Goal: Task Accomplishment & Management: Manage account settings

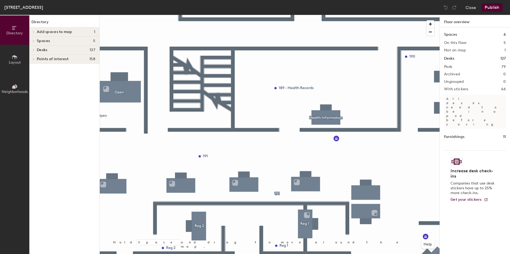
click at [307, 15] on div at bounding box center [270, 15] width 340 height 0
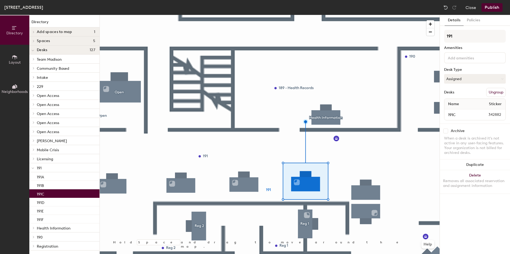
click at [256, 15] on div at bounding box center [270, 15] width 340 height 0
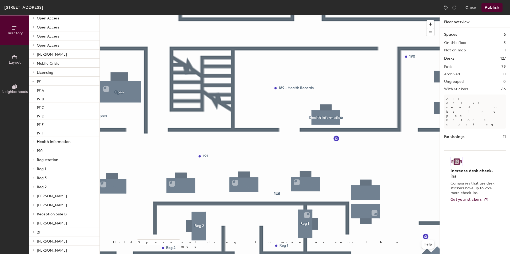
scroll to position [80, 0]
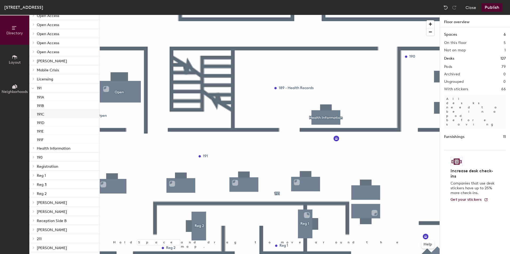
click at [50, 115] on div "191C" at bounding box center [64, 114] width 70 height 9
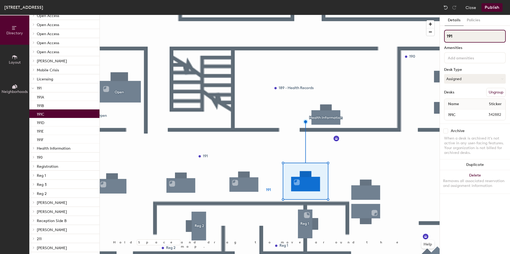
drag, startPoint x: 470, startPoint y: 36, endPoint x: 464, endPoint y: 34, distance: 6.9
click at [449, 33] on input "191" at bounding box center [475, 36] width 62 height 13
click at [466, 35] on input "191" at bounding box center [475, 36] width 62 height 13
click at [467, 35] on input "191" at bounding box center [475, 36] width 62 height 13
type input "[PERSON_NAME]"
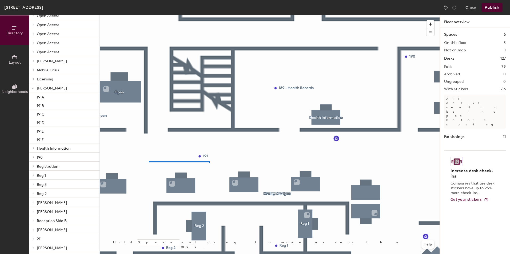
click at [209, 15] on div at bounding box center [270, 15] width 340 height 0
click at [47, 113] on div "191C" at bounding box center [64, 114] width 70 height 9
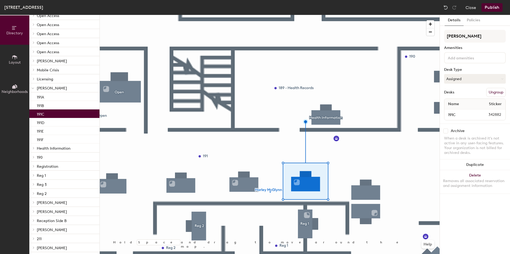
click at [270, 15] on div at bounding box center [270, 15] width 340 height 0
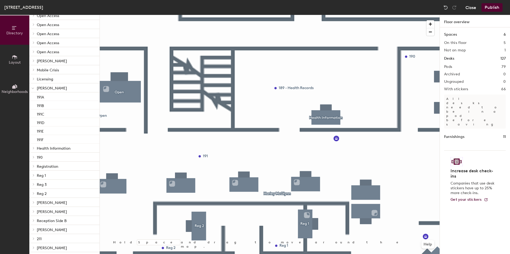
click at [470, 8] on button "Close" at bounding box center [470, 7] width 11 height 9
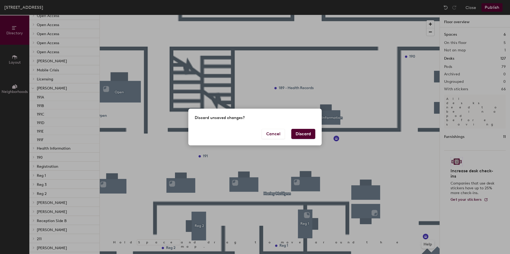
click at [314, 134] on button "Discard" at bounding box center [303, 134] width 24 height 10
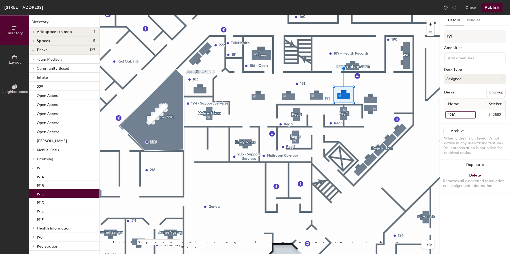
click at [471, 114] on input "191C" at bounding box center [460, 114] width 30 height 7
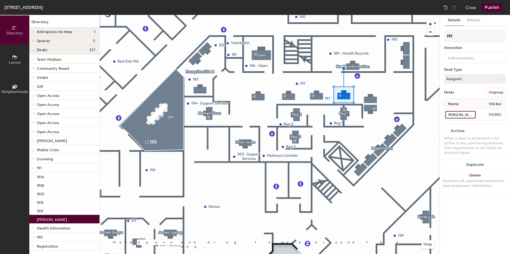
scroll to position [0, 3]
type input "[PERSON_NAME]"
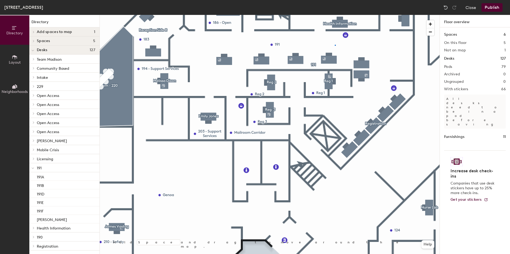
click at [335, 15] on div at bounding box center [270, 15] width 340 height 0
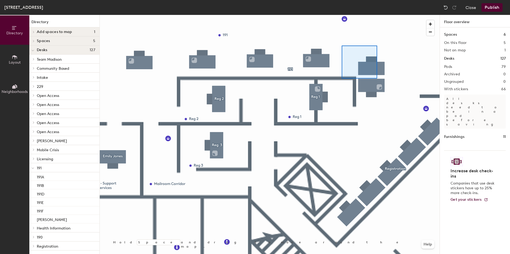
click at [374, 15] on div at bounding box center [270, 15] width 340 height 0
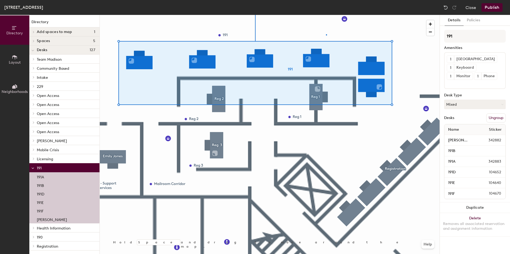
click at [326, 15] on div at bounding box center [270, 15] width 340 height 0
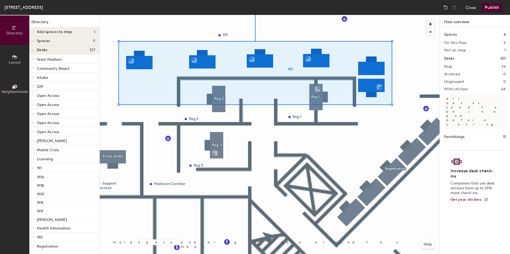
click at [320, 15] on div at bounding box center [270, 15] width 340 height 0
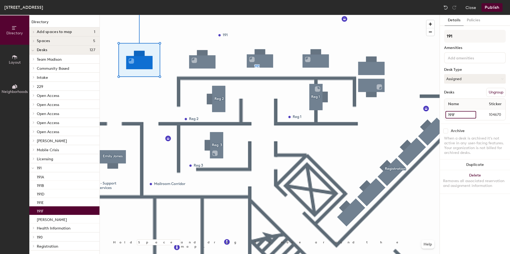
click at [459, 114] on input "191F" at bounding box center [460, 114] width 31 height 7
click at [460, 115] on input "191F" at bounding box center [460, 114] width 31 height 7
click at [438, 115] on div "Directory Layout Neighborhoods Directory Add spaces to map 1 8320 1st floor - o…" at bounding box center [255, 135] width 510 height 240
type input "Amy Stoll"
drag, startPoint x: 462, startPoint y: 116, endPoint x: 440, endPoint y: 67, distance: 53.7
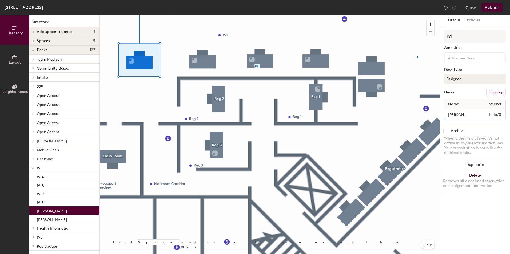
click at [417, 15] on div at bounding box center [270, 15] width 340 height 0
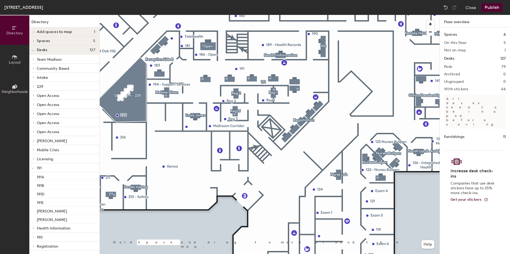
click at [492, 7] on button "Publish" at bounding box center [491, 7] width 21 height 9
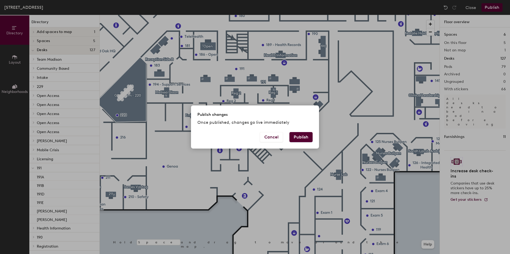
click at [300, 138] on button "Publish" at bounding box center [300, 137] width 23 height 10
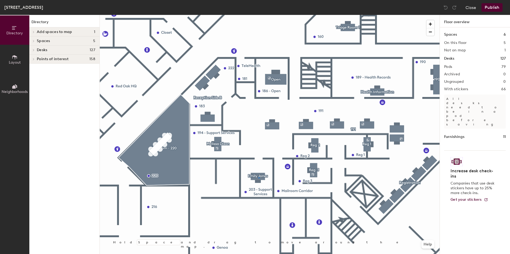
click at [258, 15] on div at bounding box center [270, 15] width 340 height 0
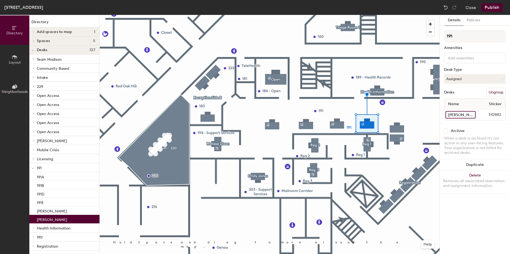
click at [458, 116] on input "[PERSON_NAME]" at bounding box center [460, 114] width 30 height 7
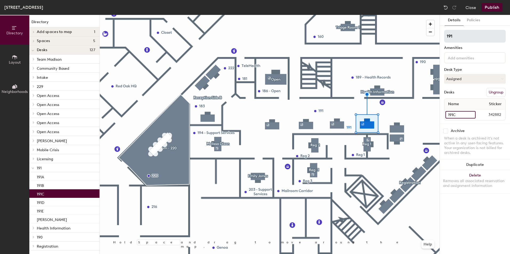
type input "191C"
click at [424, 37] on div "Directory Layout Neighborhoods Directory Add spaces to map 1 8320 1st floor - o…" at bounding box center [255, 135] width 510 height 240
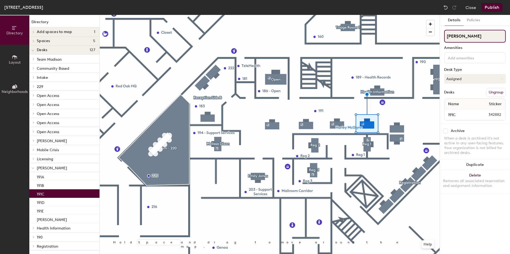
type input "[PERSON_NAME]"
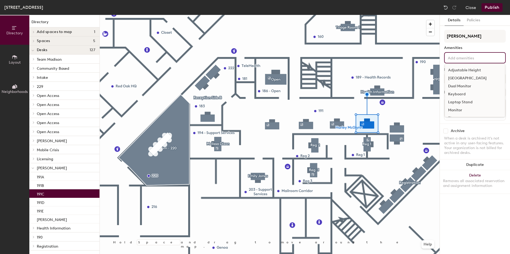
click at [470, 60] on input at bounding box center [471, 57] width 48 height 6
click at [356, 15] on div at bounding box center [270, 15] width 340 height 0
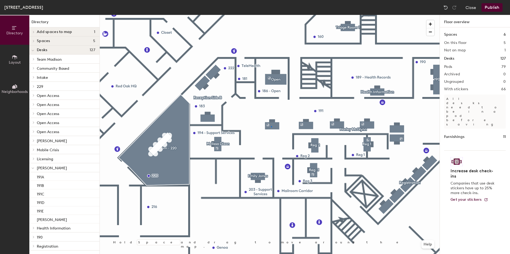
click at [271, 15] on div at bounding box center [270, 15] width 340 height 0
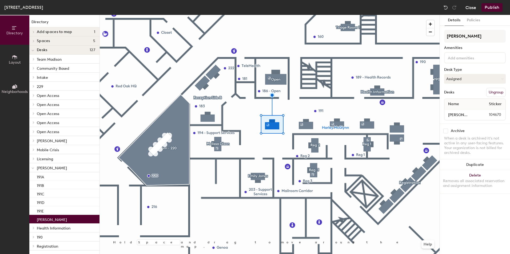
click at [472, 6] on button "Close" at bounding box center [470, 7] width 11 height 9
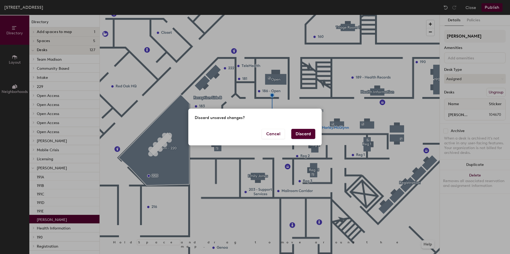
click at [303, 134] on button "Discard" at bounding box center [303, 134] width 24 height 10
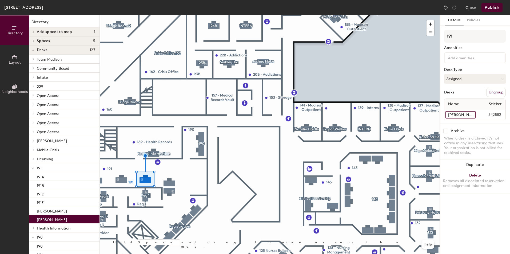
click at [470, 114] on input "[PERSON_NAME]" at bounding box center [460, 114] width 30 height 7
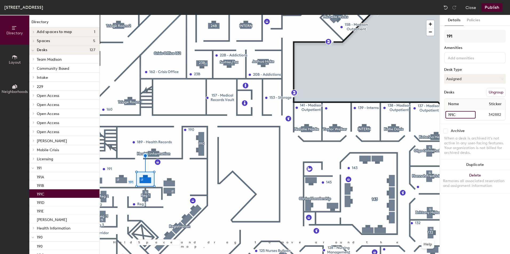
type input "191C"
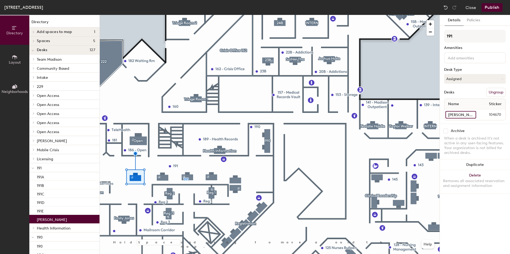
click at [470, 114] on input "[PERSON_NAME]" at bounding box center [460, 114] width 31 height 7
type input "191F"
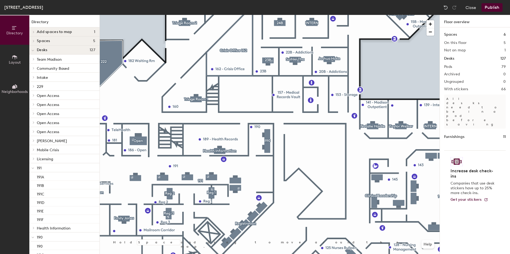
click at [486, 6] on button "Publish" at bounding box center [491, 7] width 21 height 9
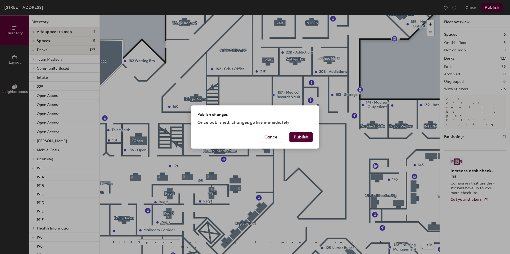
click at [300, 134] on button "Publish" at bounding box center [300, 137] width 23 height 10
